Goal: Task Accomplishment & Management: Complete application form

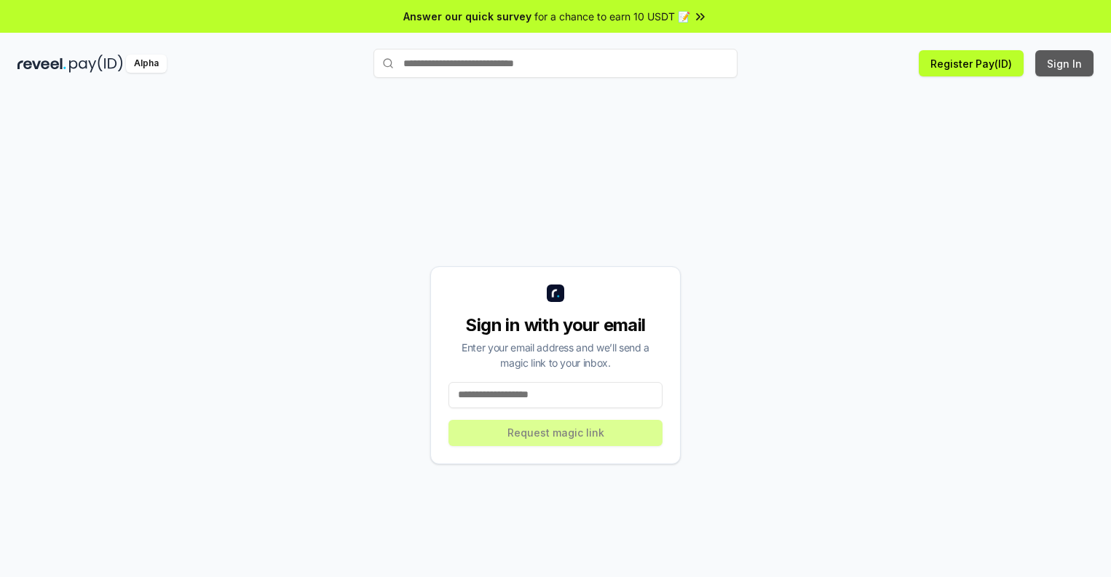
click at [1065, 63] on button "Sign In" at bounding box center [1064, 63] width 58 height 26
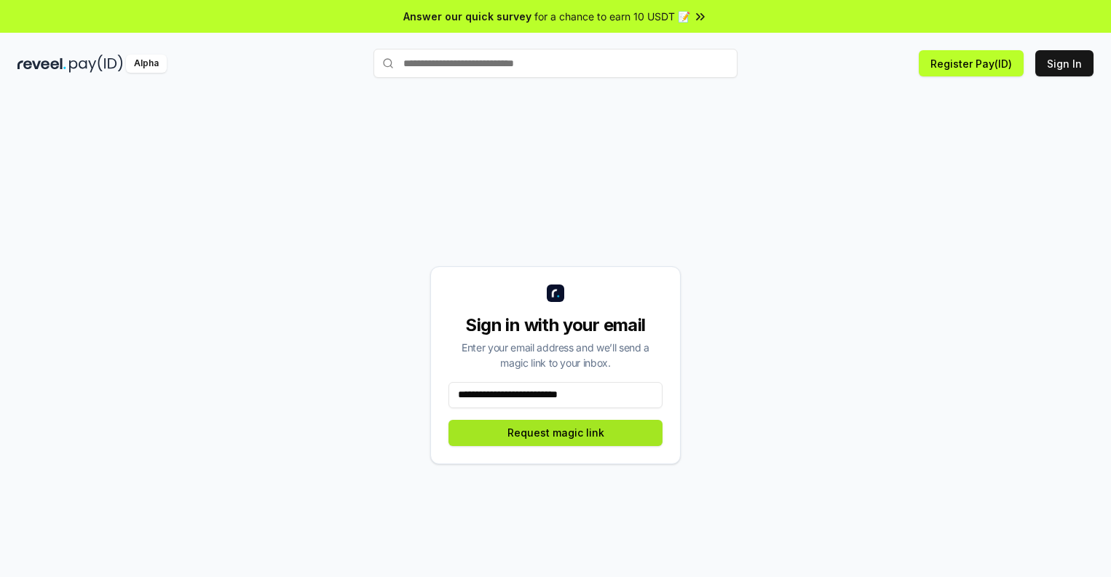
type input "**********"
click at [556, 432] on button "Request magic link" at bounding box center [556, 433] width 214 height 26
